Goal: Task Accomplishment & Management: Manage account settings

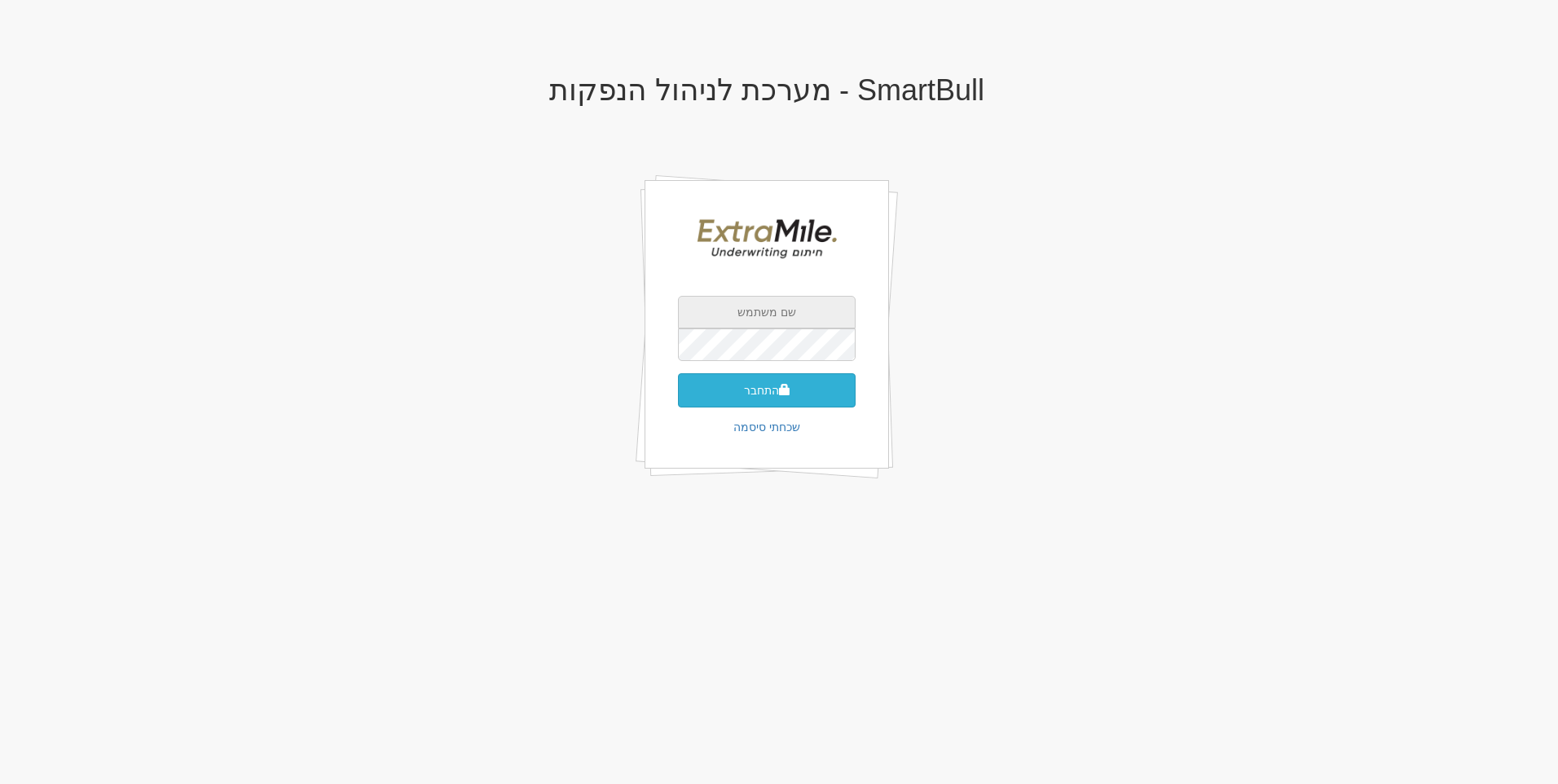
type input "[EMAIL_ADDRESS][DOMAIN_NAME]"
click at [817, 399] on button "התחבר" at bounding box center [766, 390] width 177 height 34
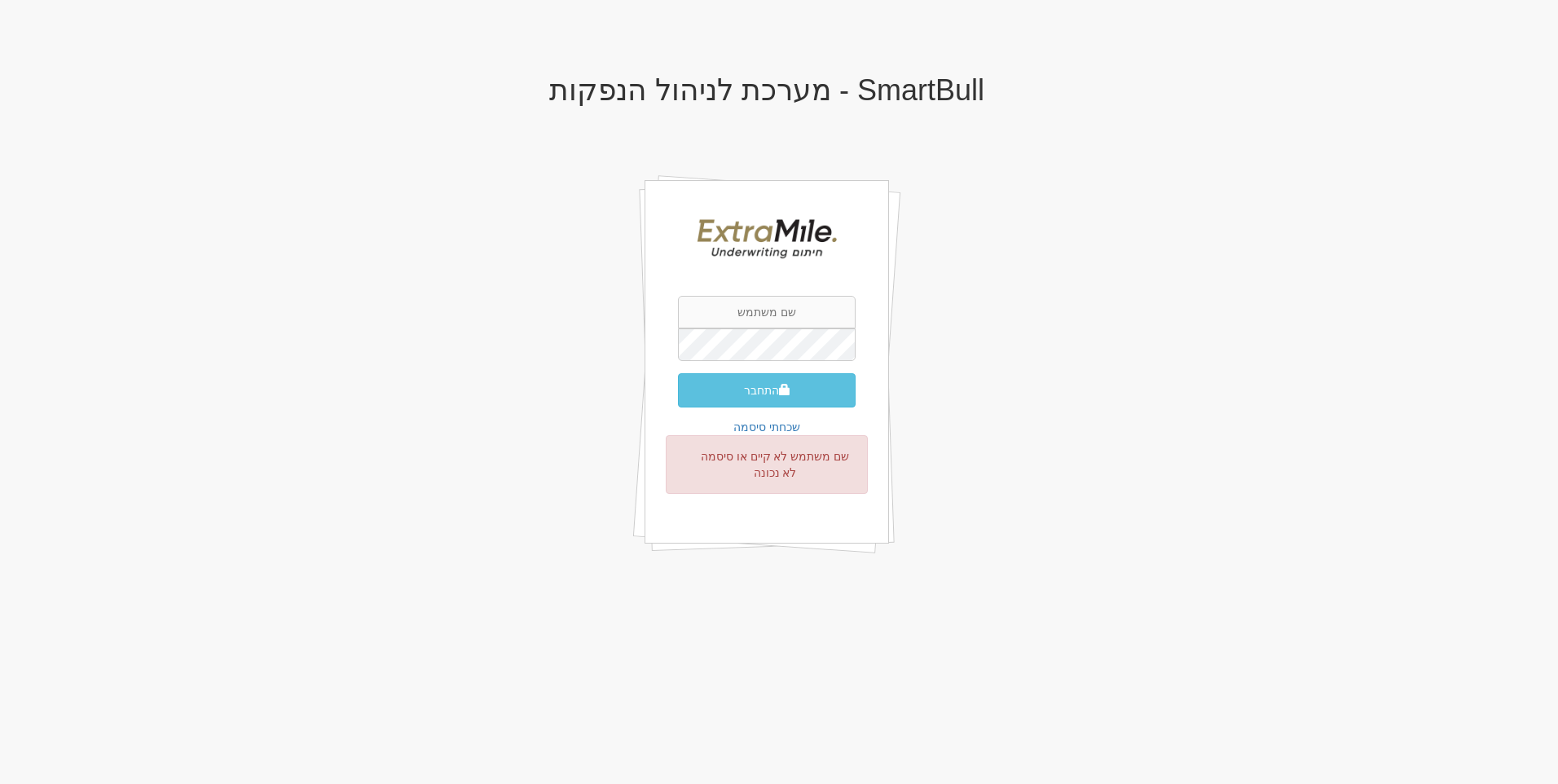
type input "[EMAIL_ADDRESS][DOMAIN_NAME]"
click at [804, 390] on button "התחבר" at bounding box center [766, 390] width 177 height 34
type input "[EMAIL_ADDRESS][DOMAIN_NAME]"
click at [804, 389] on button "התחבר" at bounding box center [766, 390] width 177 height 34
click at [1035, 313] on div "SmartBull - מערכת לניהול הנפקות gilad@extramile-ur.co.il התחבר שכחתי סיסמה שם מ…" at bounding box center [766, 333] width 954 height 550
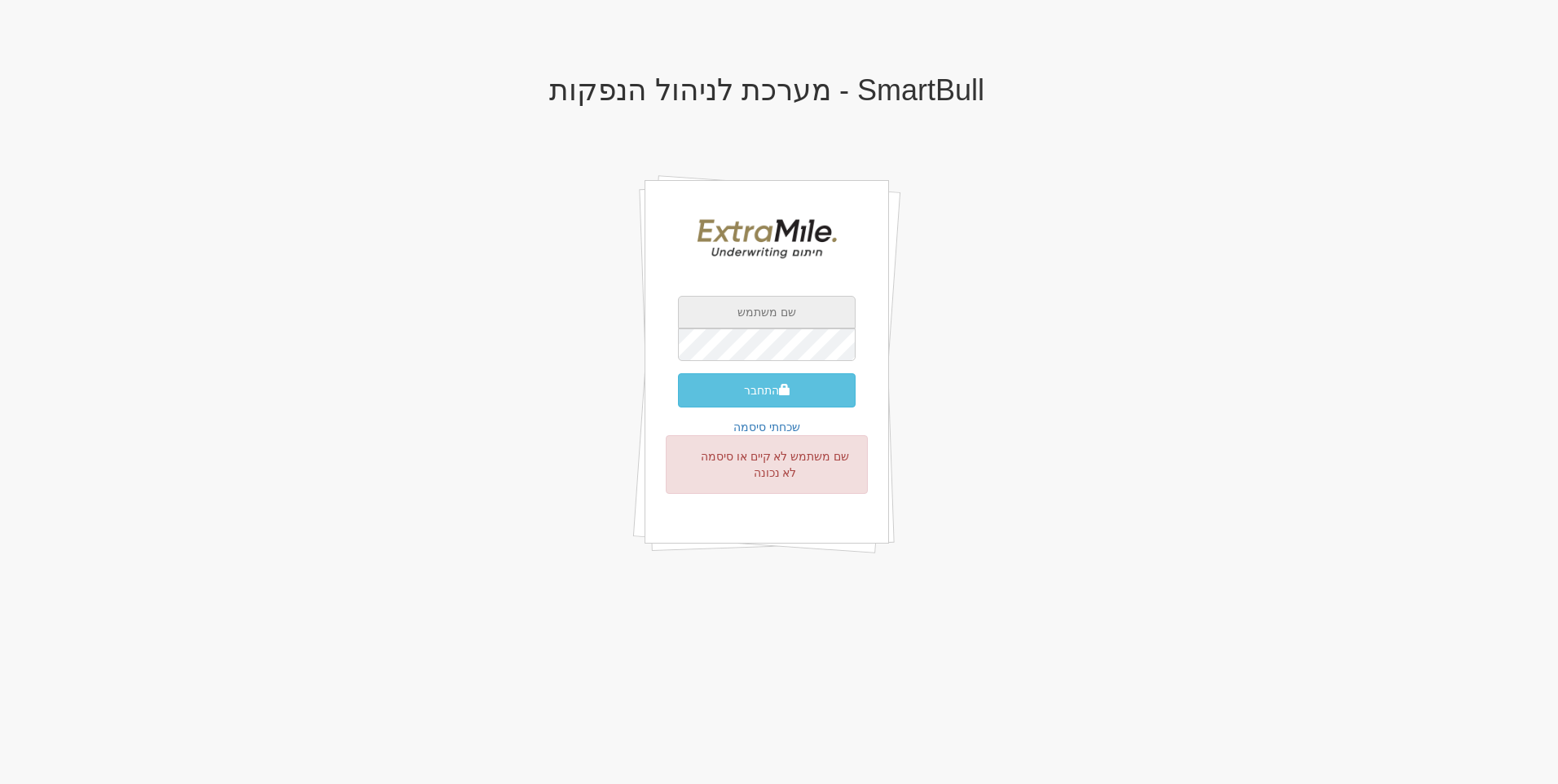
type input "[EMAIL_ADDRESS][DOMAIN_NAME]"
click at [804, 389] on button "התחבר" at bounding box center [766, 390] width 177 height 34
click at [780, 464] on div "משתמש נעול." at bounding box center [767, 456] width 202 height 42
drag, startPoint x: 800, startPoint y: 313, endPoint x: 653, endPoint y: 313, distance: 147.0
click at [653, 313] on div "gilad@extramile-ur.co.il התחבר שכחתי סיסמה משתמש נעול." at bounding box center [766, 354] width 244 height 347
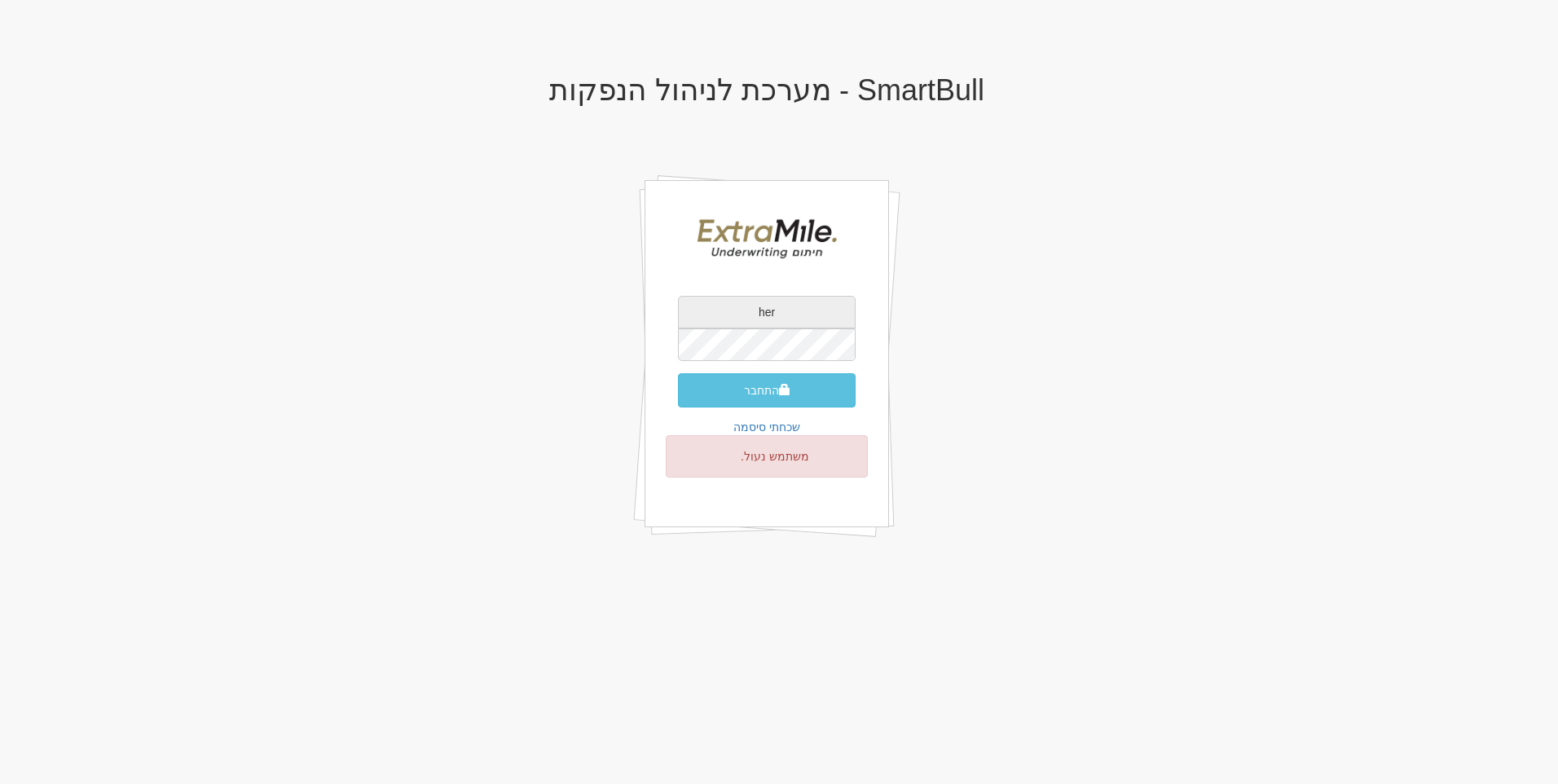
type input "[EMAIL_ADDRESS][DOMAIN_NAME]"
click at [789, 395] on span "submit" at bounding box center [784, 389] width 12 height 12
click at [774, 430] on link "שכחתי סיסמה" at bounding box center [766, 427] width 67 height 13
drag, startPoint x: 831, startPoint y: 313, endPoint x: 641, endPoint y: 319, distance: 190.1
click at [641, 319] on div "SmartBull - מערכת לניהול הנפקות [EMAIL_ADDRESS][DOMAIN_NAME] התחבר שכחתי סיסמה …" at bounding box center [766, 333] width 954 height 550
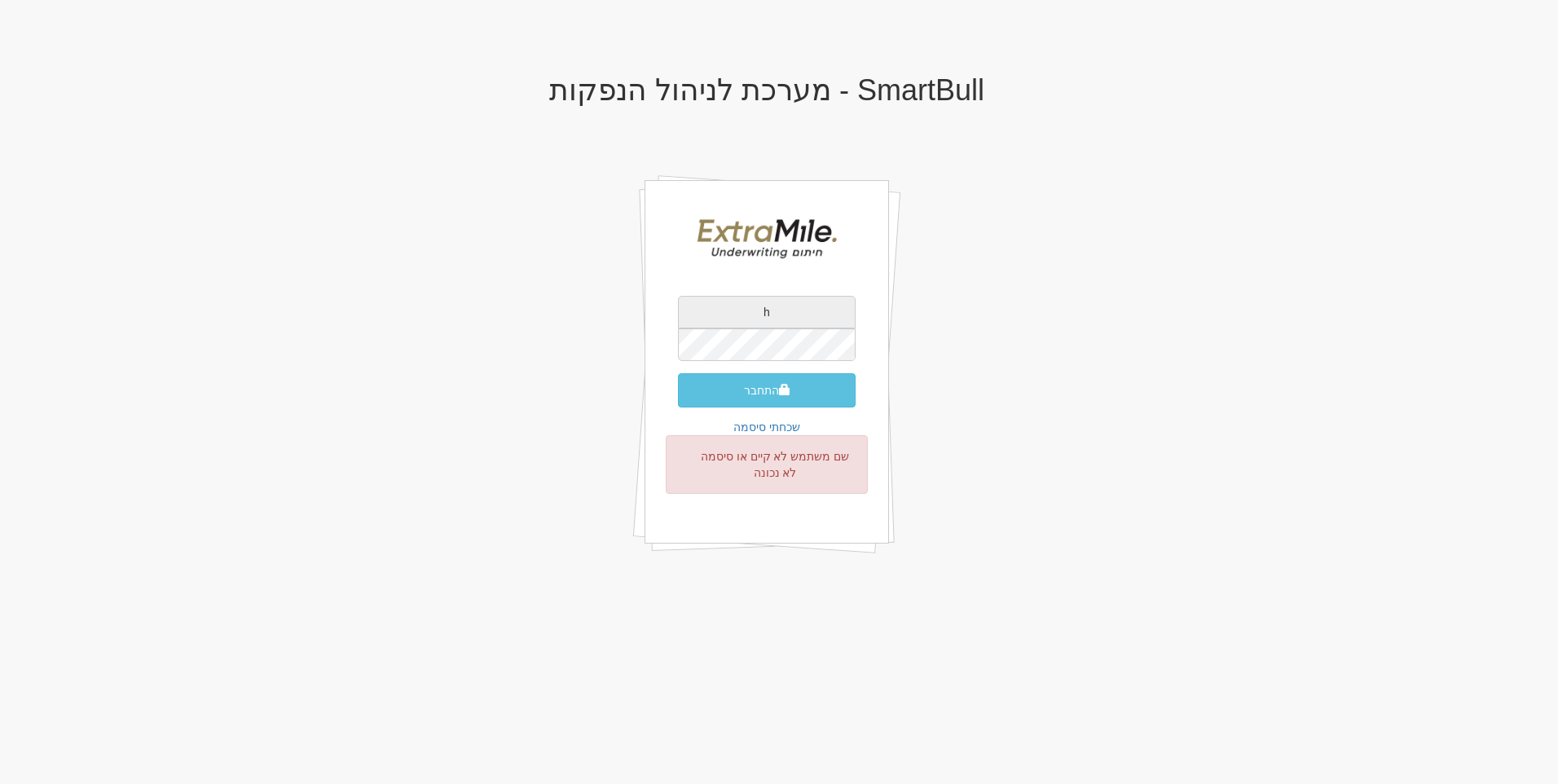
type input "[EMAIL_ADDRESS][DOMAIN_NAME]"
